Goal: Task Accomplishment & Management: Manage account settings

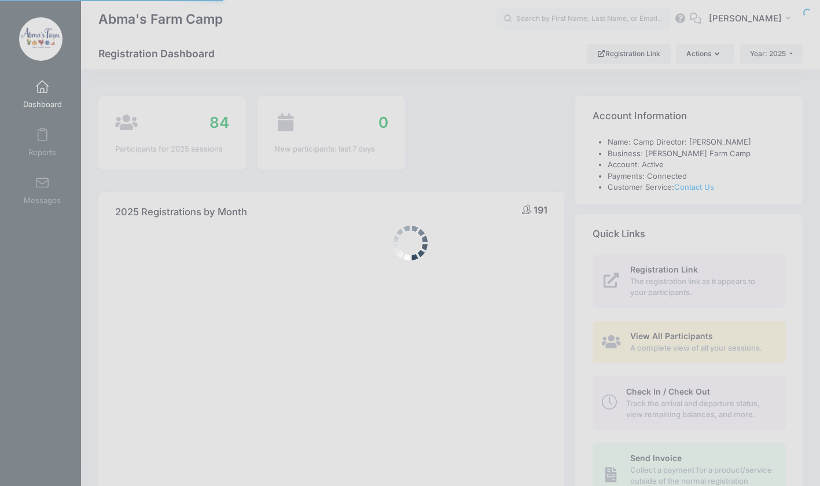
select select
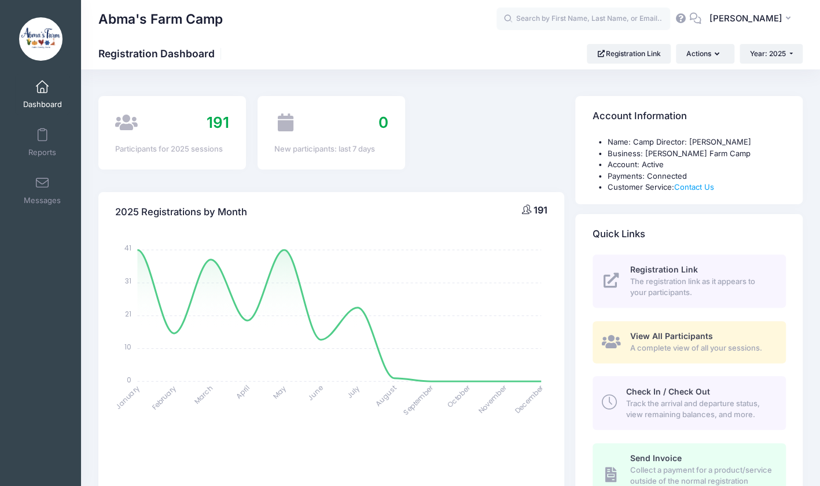
click at [638, 403] on span "Track the arrival and departure status, view remaining balances, and more." at bounding box center [699, 409] width 146 height 23
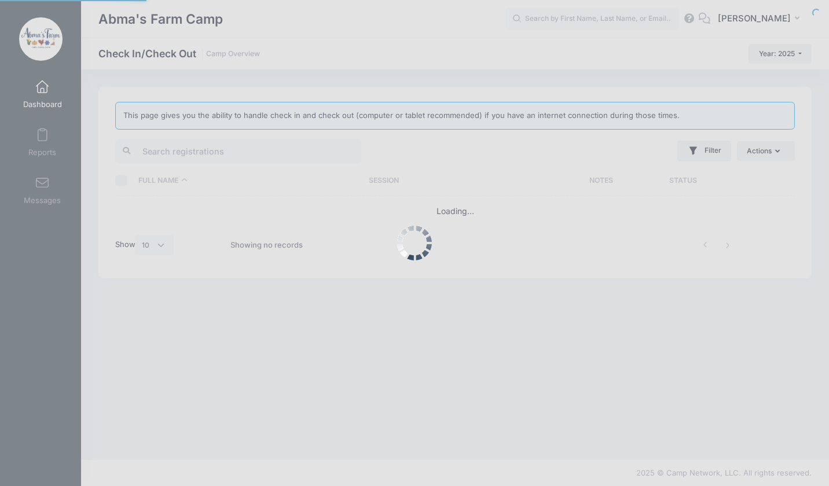
select select "10"
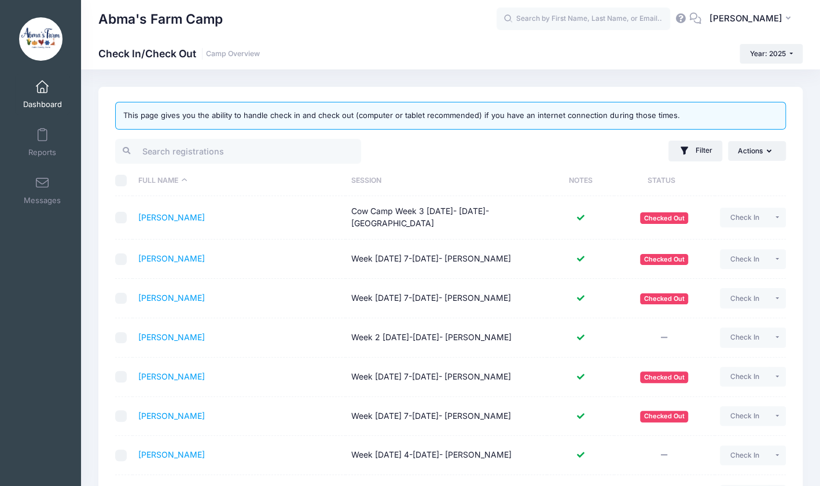
click at [359, 179] on th "Session" at bounding box center [446, 181] width 201 height 31
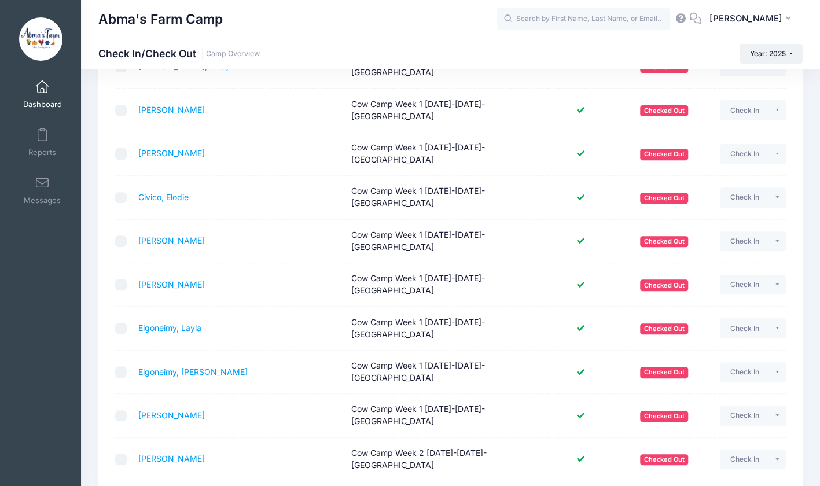
scroll to position [193, 0]
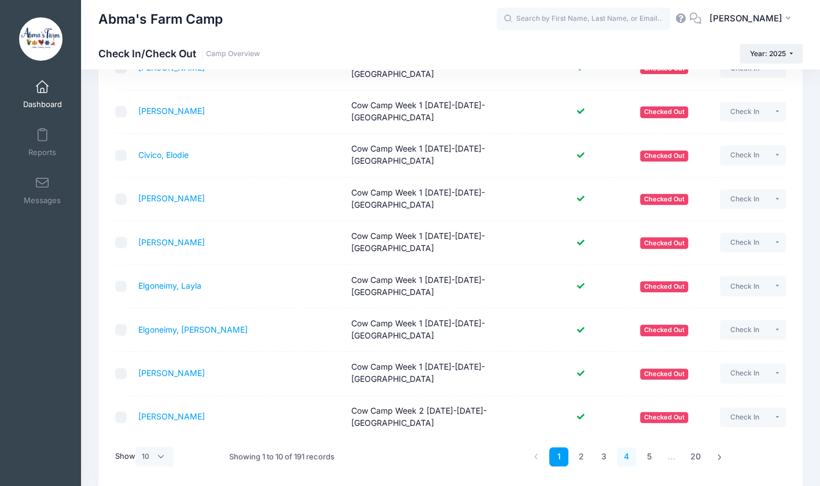
click at [625, 447] on link "4" at bounding box center [626, 456] width 19 height 19
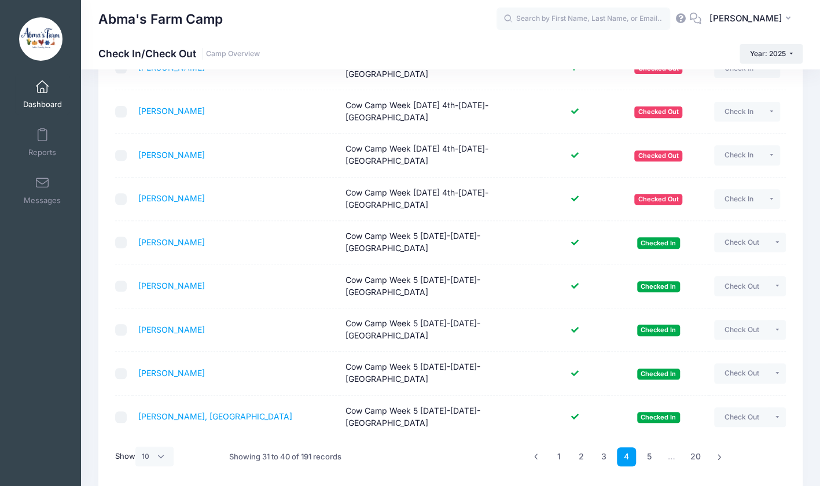
scroll to position [216, 0]
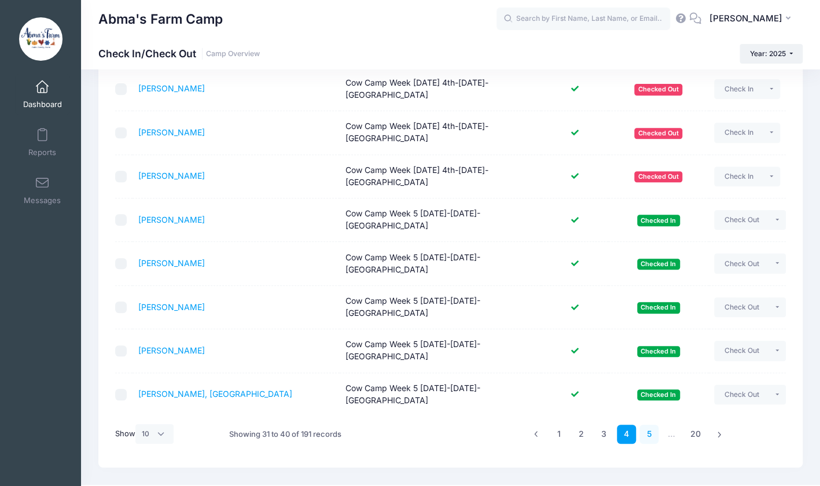
click at [651, 425] on link "5" at bounding box center [649, 434] width 19 height 19
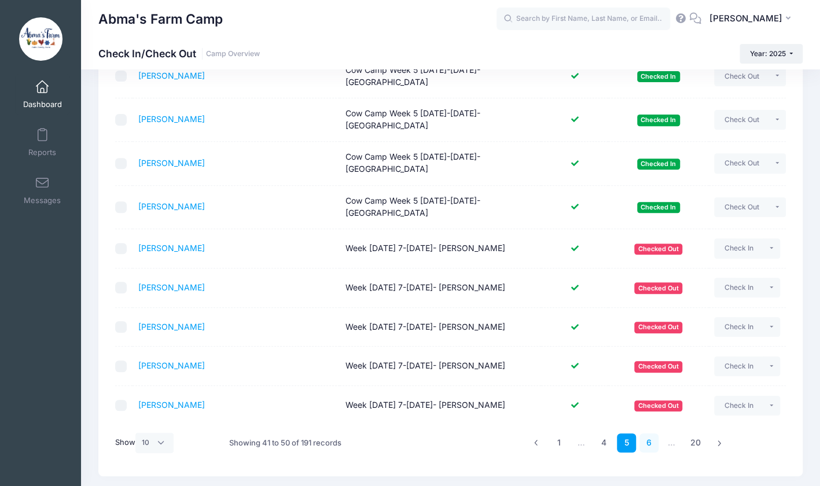
scroll to position [195, 0]
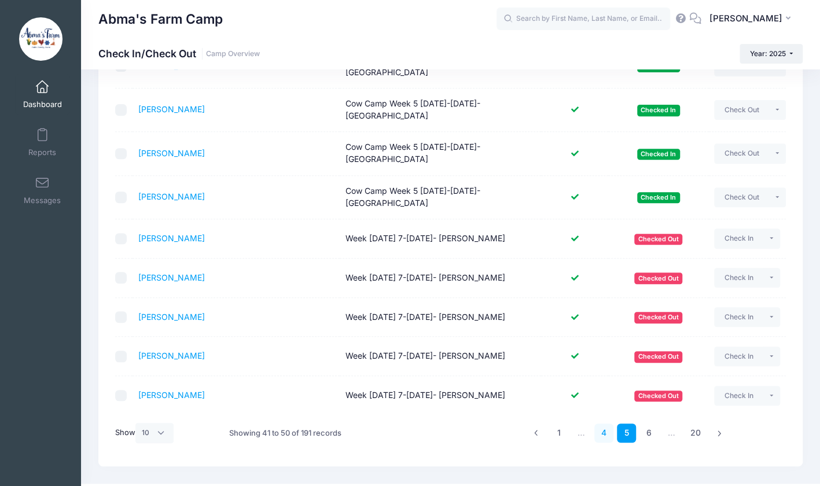
click at [601, 431] on link "4" at bounding box center [603, 433] width 19 height 19
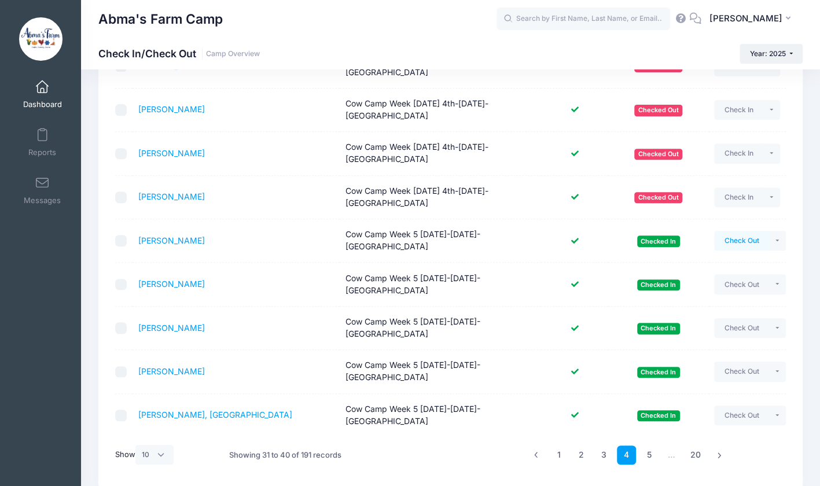
click at [739, 231] on button "Check Out" at bounding box center [741, 241] width 55 height 20
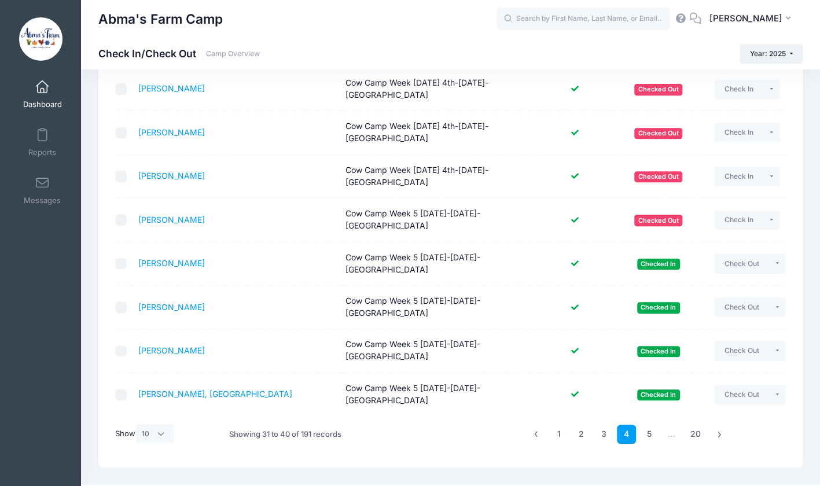
scroll to position [196, 0]
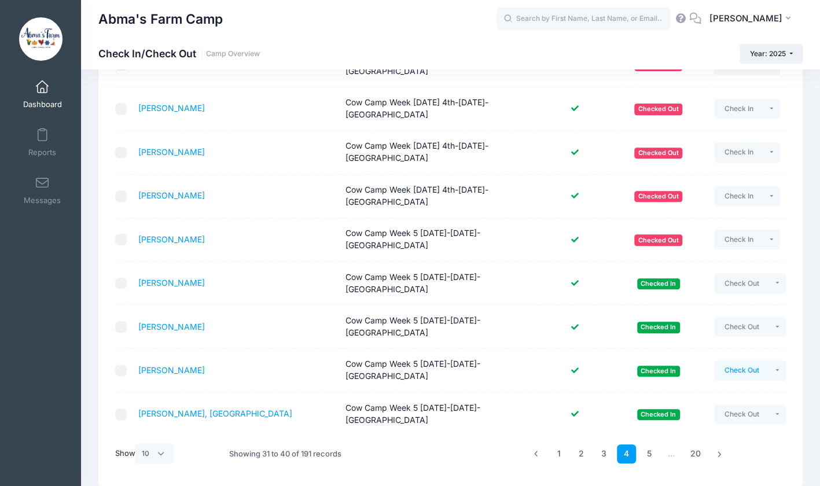
click at [739, 361] on button "Check Out" at bounding box center [741, 371] width 55 height 20
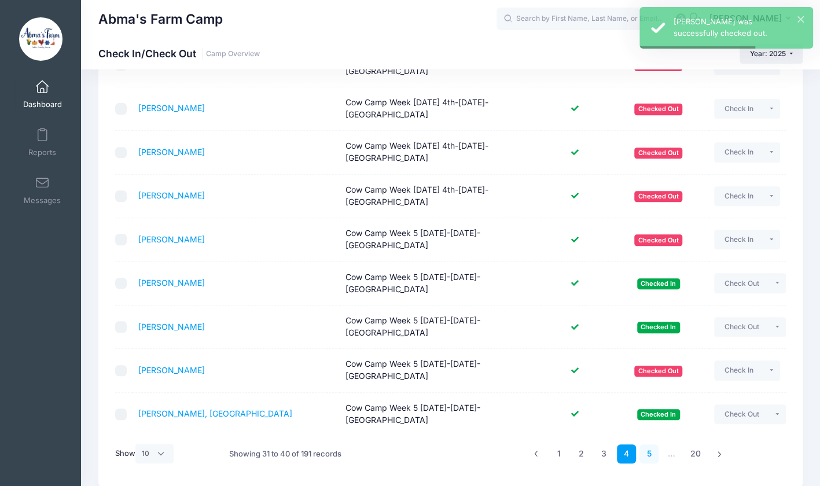
click at [649, 445] on link "5" at bounding box center [649, 454] width 19 height 19
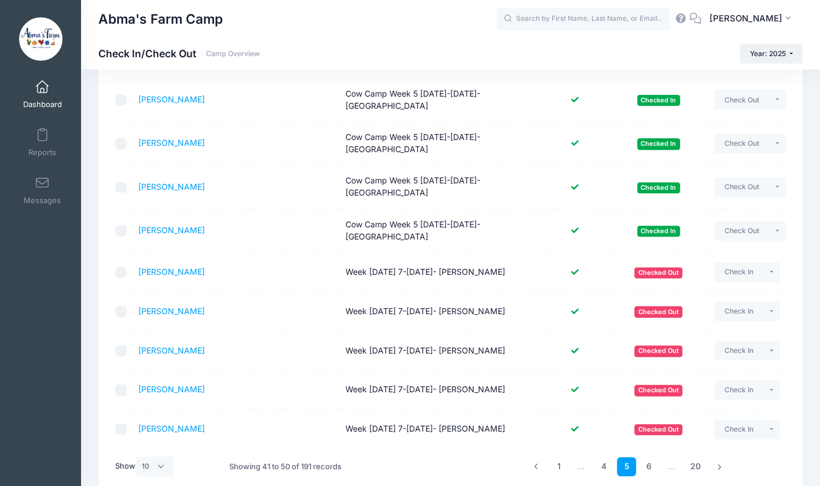
scroll to position [216, 0]
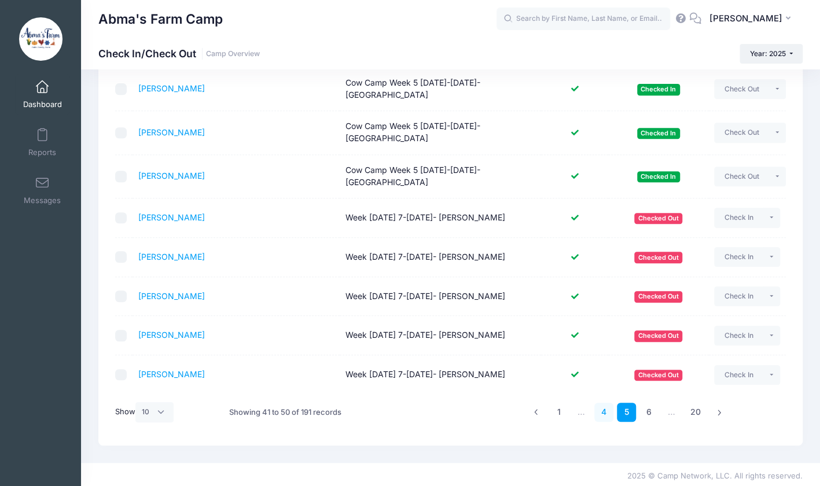
click at [601, 414] on link "4" at bounding box center [603, 412] width 19 height 19
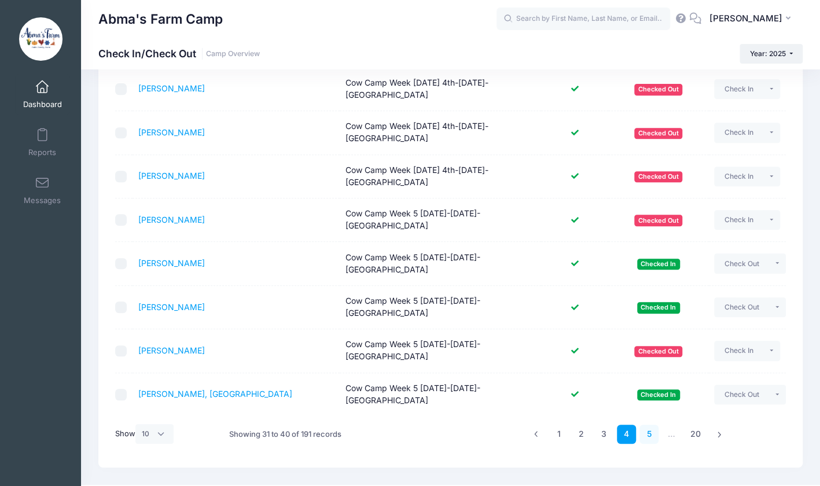
click at [649, 425] on link "5" at bounding box center [649, 434] width 19 height 19
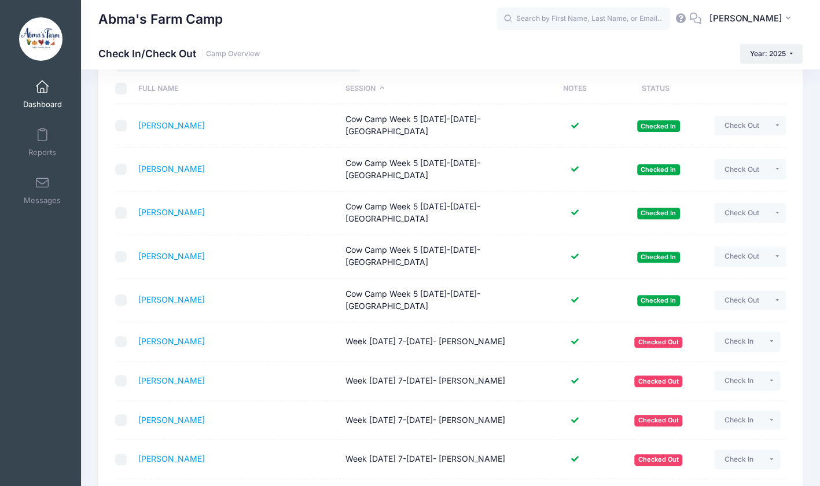
scroll to position [89, 0]
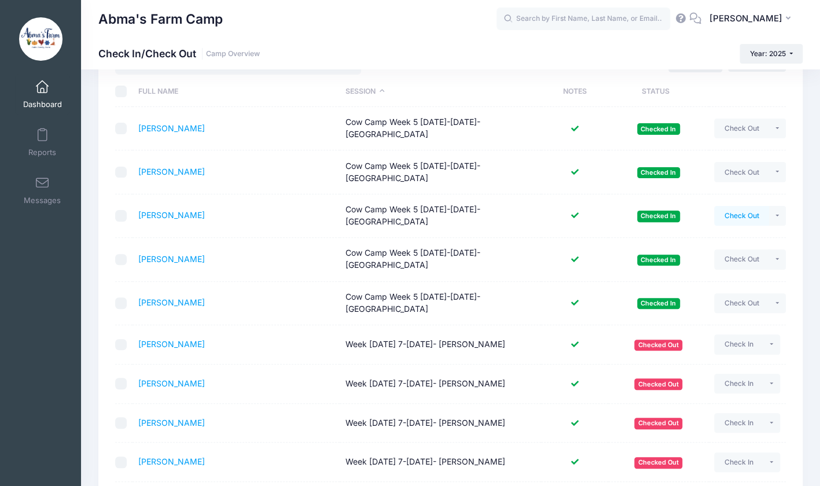
click at [736, 215] on button "Check Out" at bounding box center [741, 216] width 55 height 20
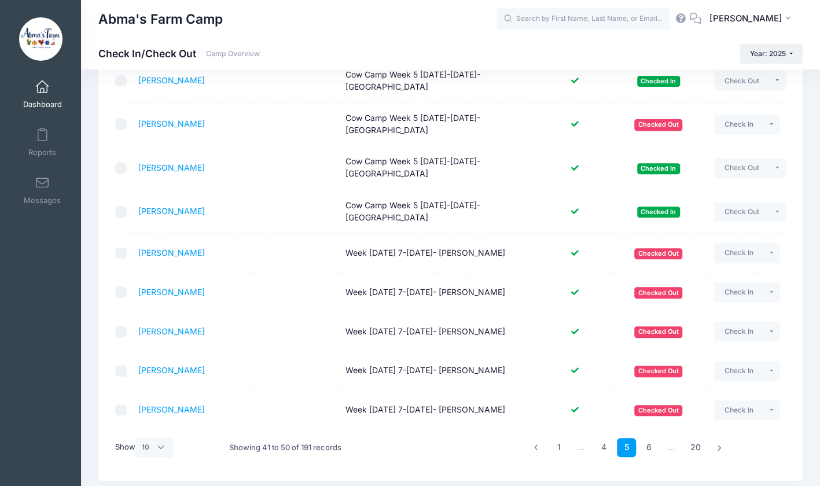
scroll to position [216, 0]
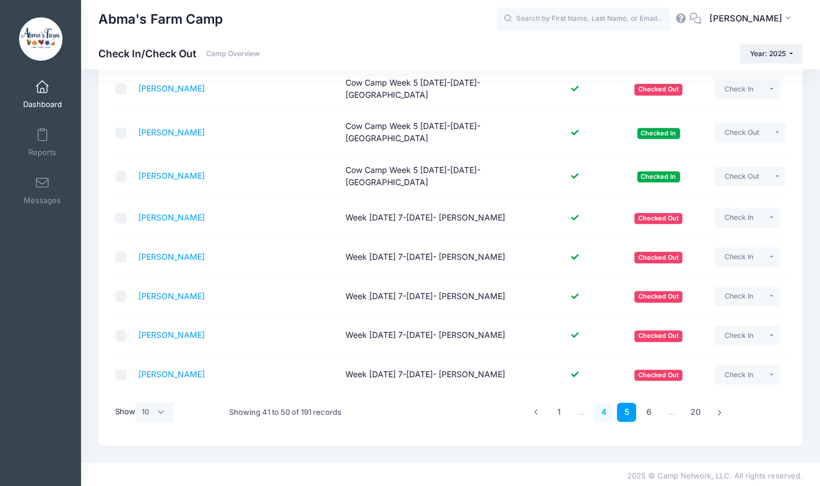
click at [604, 409] on link "4" at bounding box center [603, 412] width 19 height 19
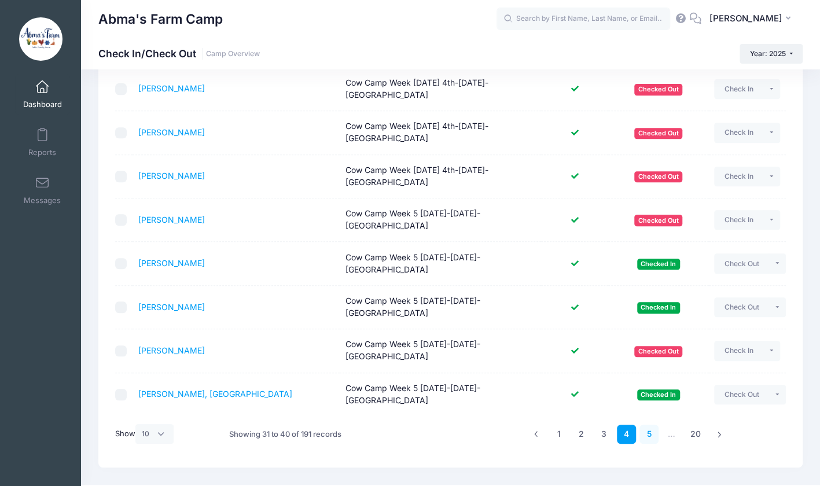
click at [648, 425] on link "5" at bounding box center [649, 434] width 19 height 19
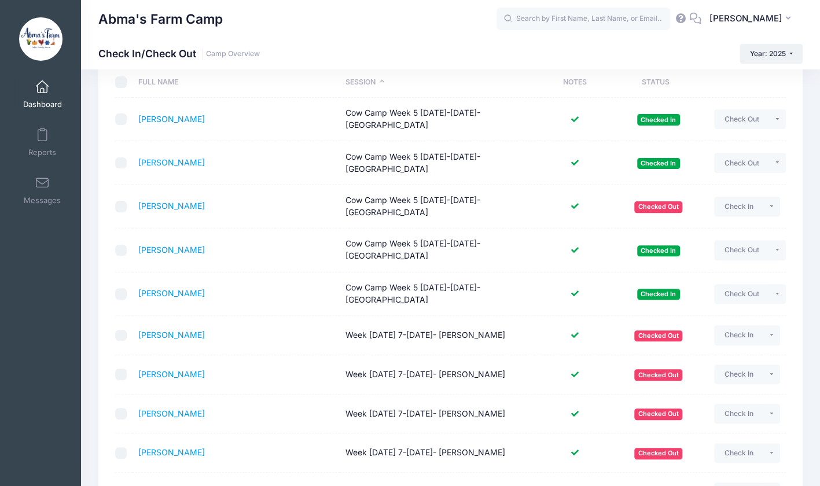
scroll to position [95, 0]
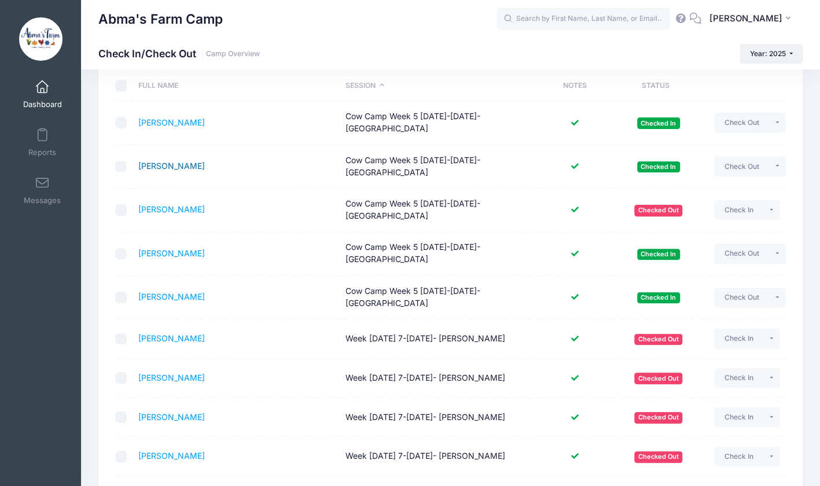
click at [179, 163] on link "Medina, Kayla" at bounding box center [171, 166] width 67 height 10
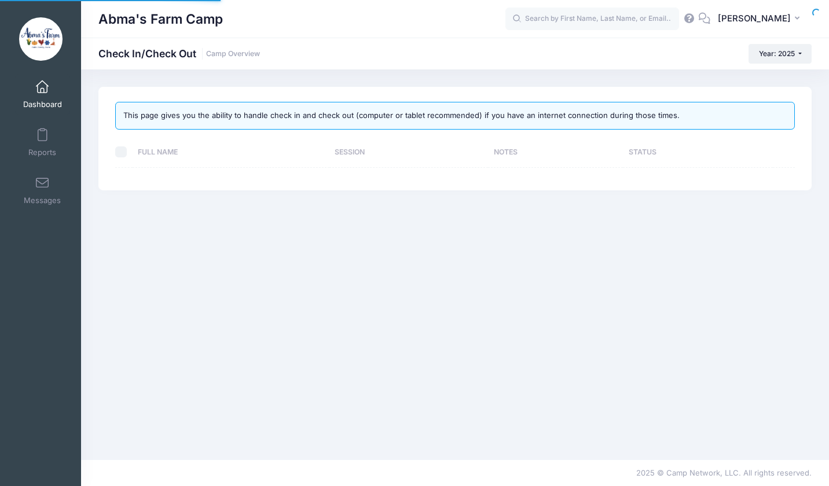
select select "10"
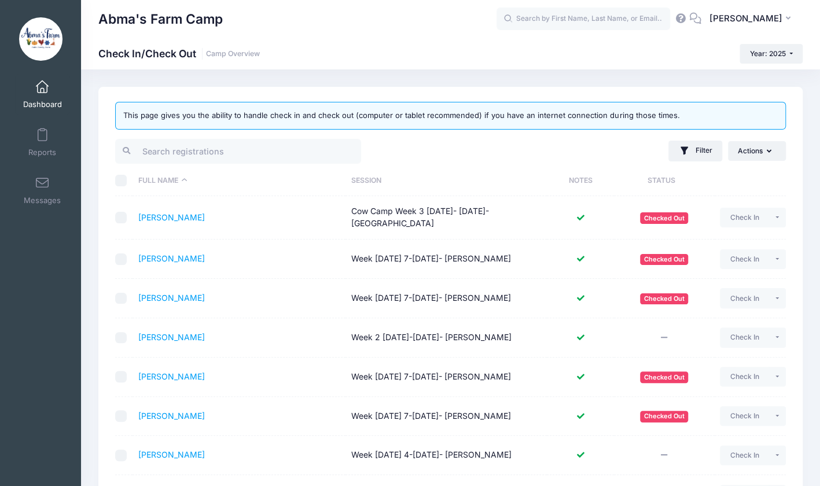
click at [361, 178] on th "Session" at bounding box center [446, 181] width 201 height 31
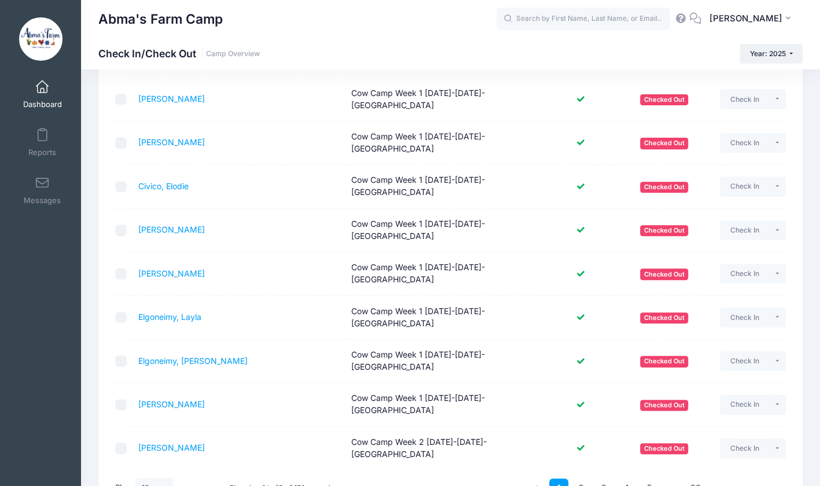
scroll to position [169, 0]
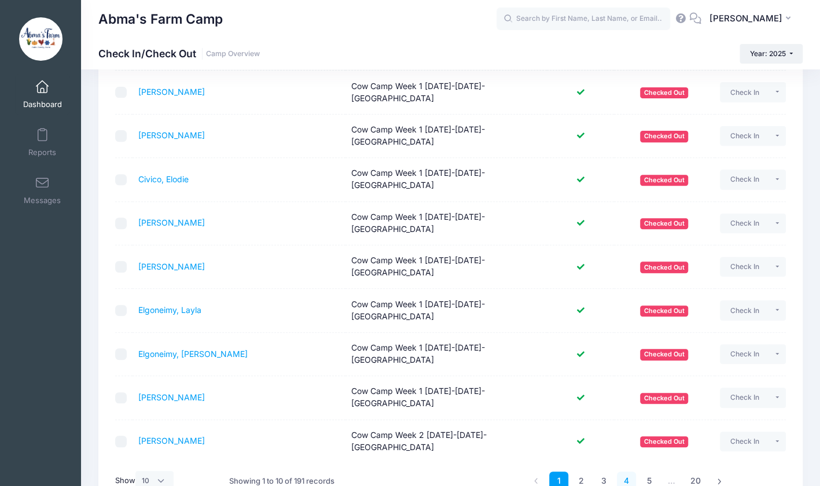
click at [627, 472] on link "4" at bounding box center [626, 481] width 19 height 19
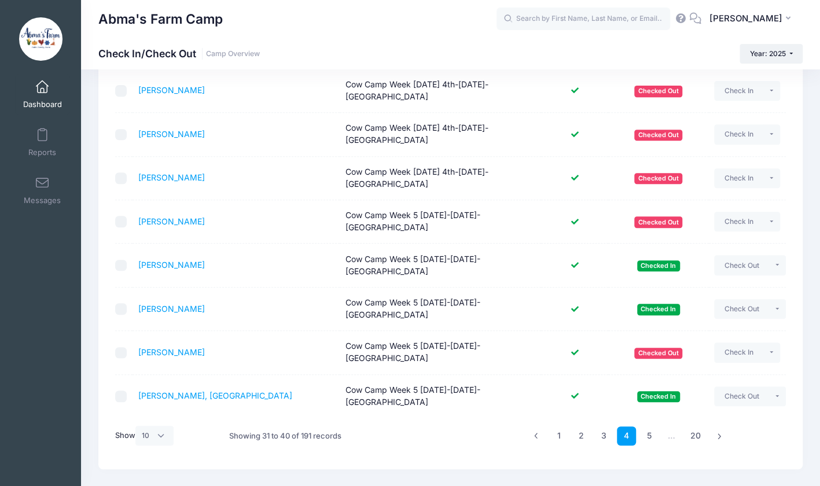
scroll to position [215, 0]
click at [651, 426] on link "5" at bounding box center [649, 435] width 19 height 19
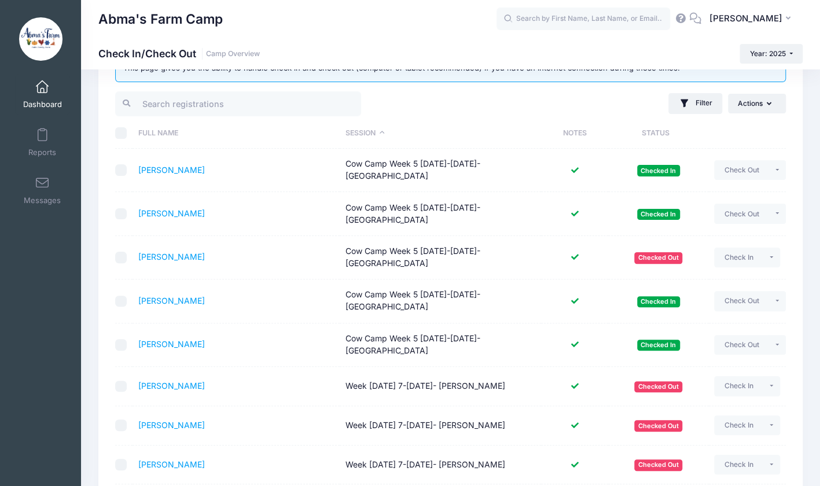
scroll to position [47, 0]
click at [731, 350] on button "Check Out" at bounding box center [741, 346] width 55 height 20
click at [730, 303] on button "Check Out" at bounding box center [741, 302] width 55 height 20
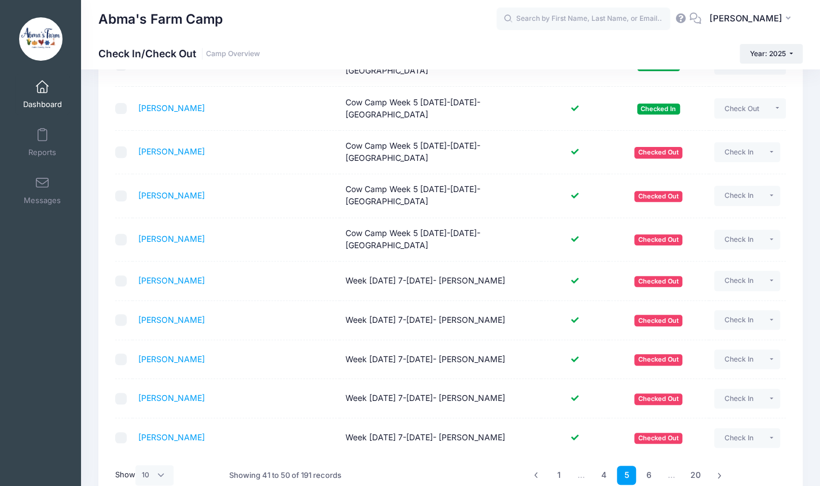
scroll to position [152, 0]
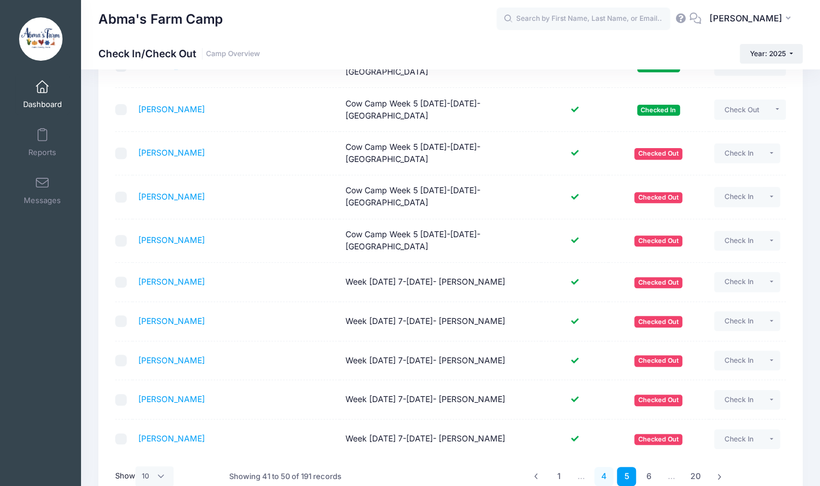
click at [601, 469] on link "4" at bounding box center [603, 476] width 19 height 19
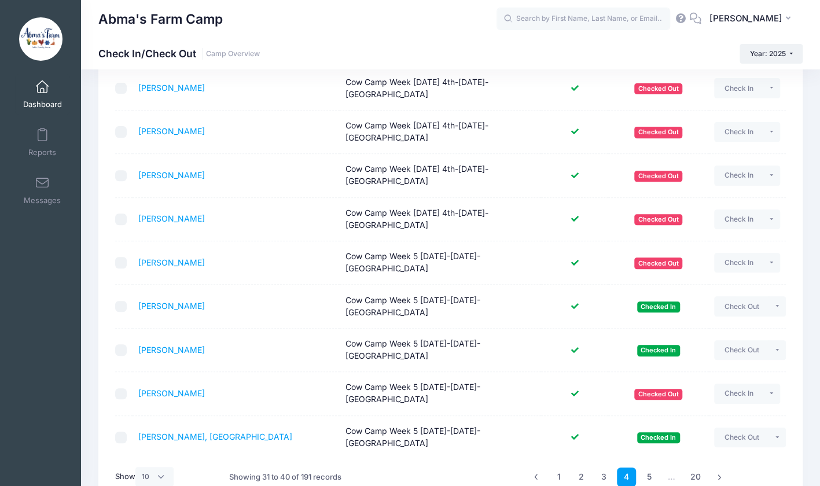
scroll to position [174, 0]
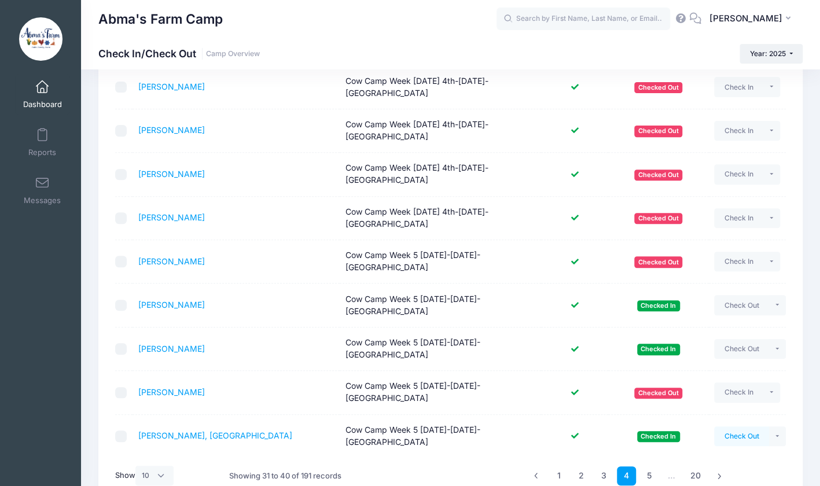
click at [736, 427] on button "Check Out" at bounding box center [741, 437] width 55 height 20
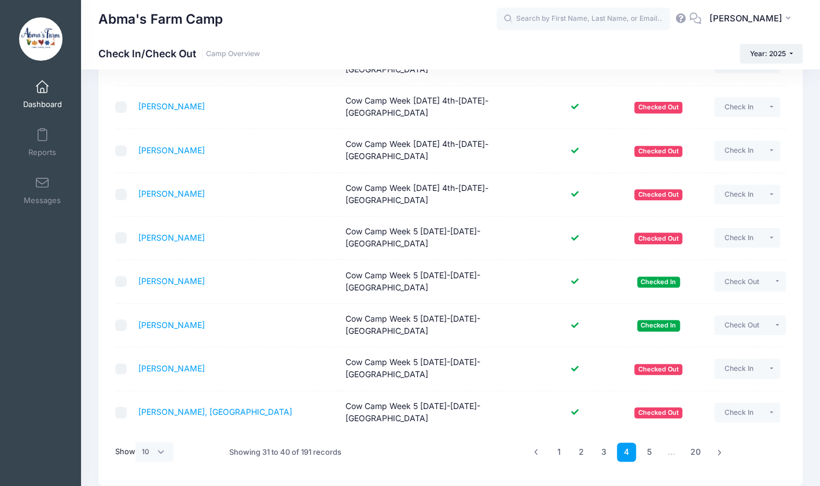
scroll to position [199, 0]
click at [747, 271] on button "Check Out" at bounding box center [741, 281] width 55 height 20
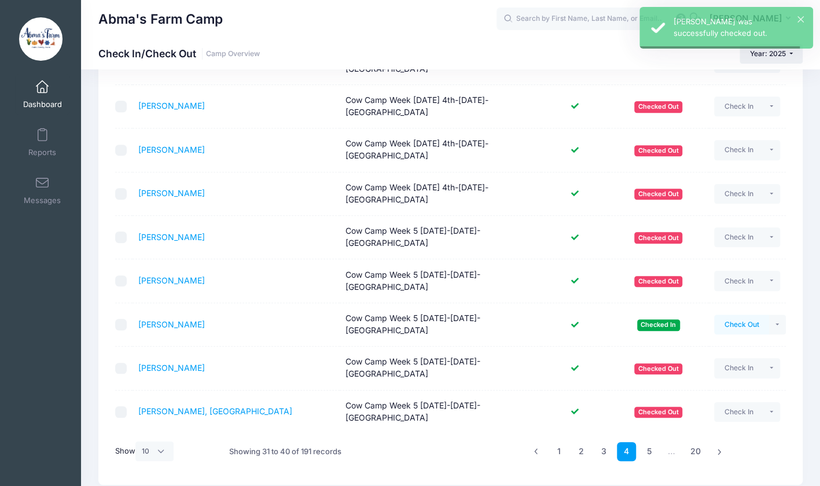
click at [729, 315] on button "Check Out" at bounding box center [741, 325] width 55 height 20
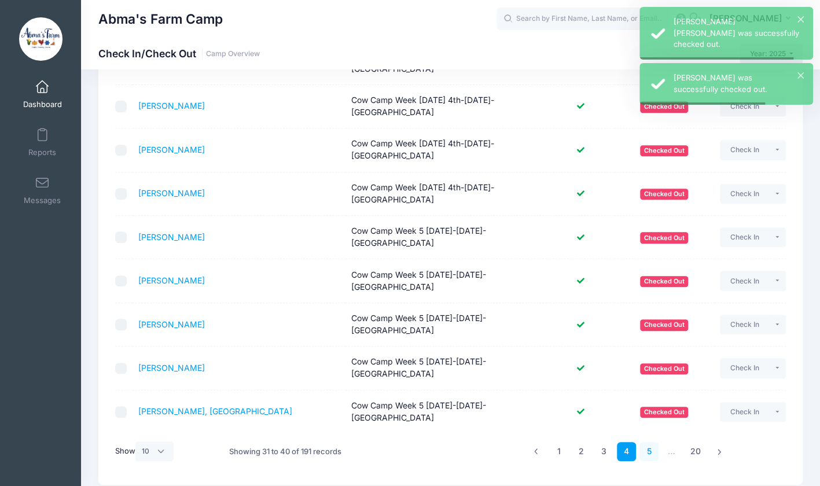
click at [648, 442] on link "5" at bounding box center [649, 451] width 19 height 19
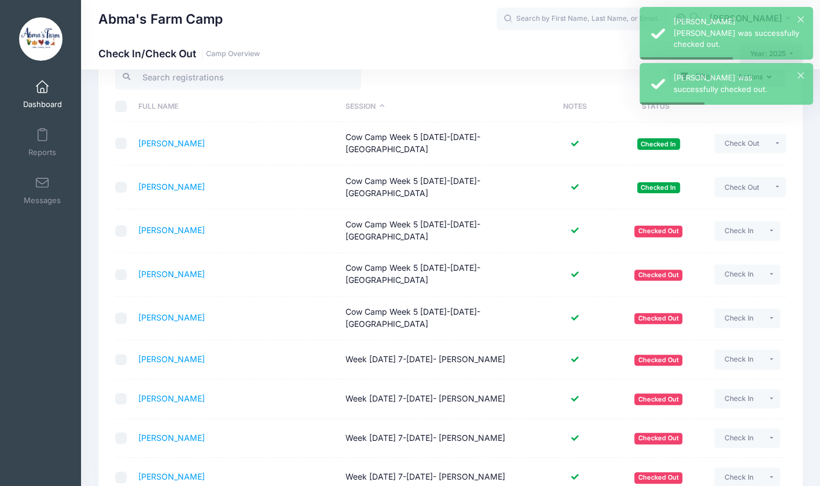
scroll to position [73, 0]
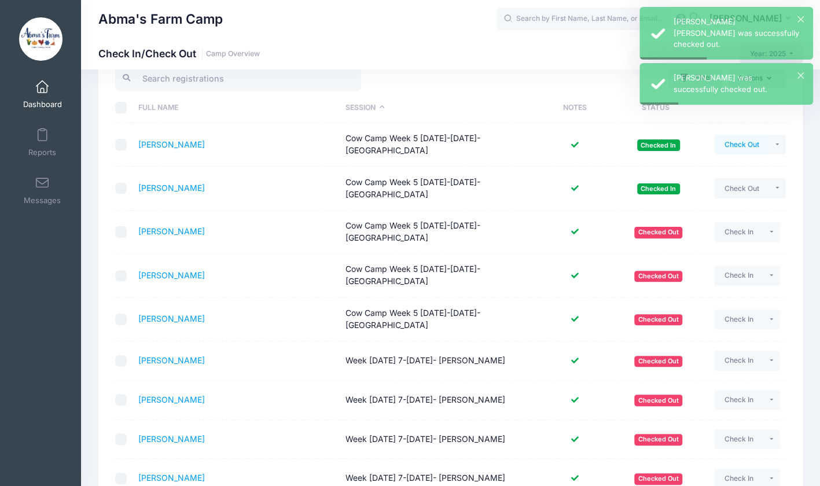
click at [729, 145] on button "Check Out" at bounding box center [741, 145] width 55 height 20
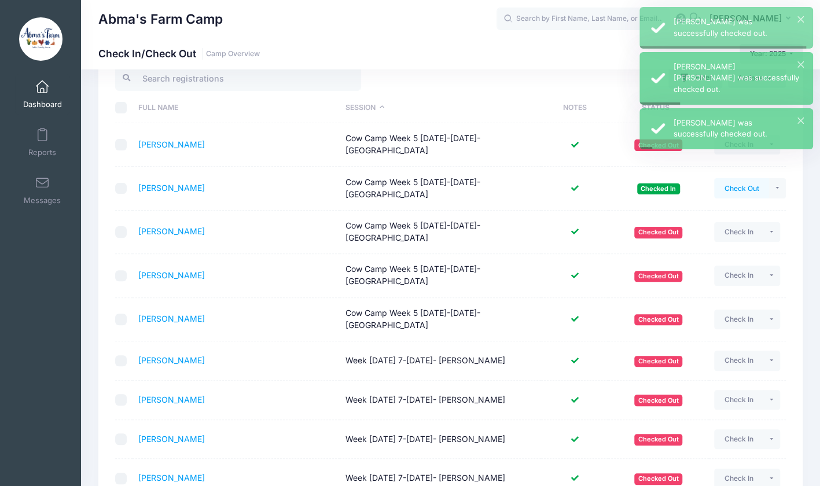
click at [729, 189] on button "Check Out" at bounding box center [741, 188] width 55 height 20
